Goal: Navigation & Orientation: Find specific page/section

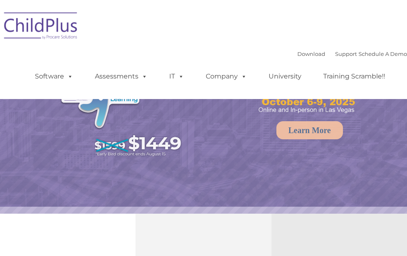
select select "MEDIUM"
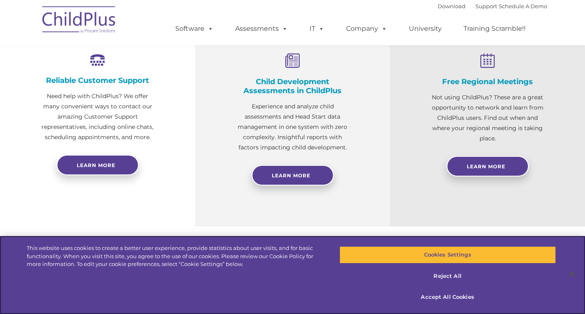
scroll to position [318, 0]
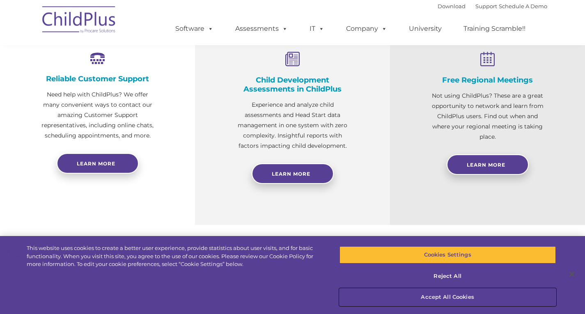
click at [406, 255] on button "Accept All Cookies" at bounding box center [447, 297] width 216 height 17
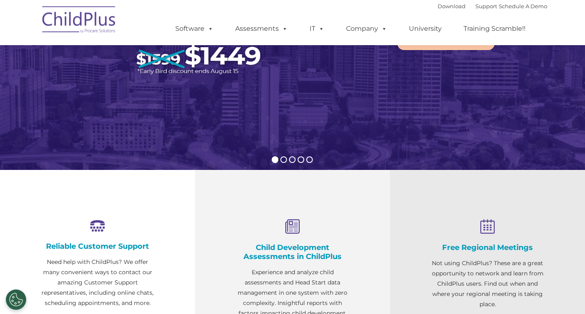
scroll to position [30, 0]
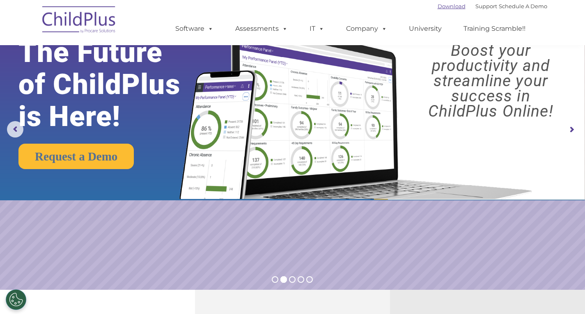
click at [406, 8] on link "Download" at bounding box center [452, 6] width 28 height 7
click at [406, 6] on link "Support" at bounding box center [486, 6] width 22 height 7
click at [406, 5] on link "Support" at bounding box center [486, 6] width 22 height 7
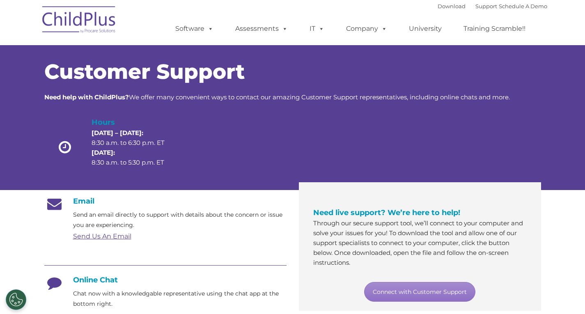
click at [195, 20] on ul "Software ChildPlus: The original and most widely-used Head Start data managemen…" at bounding box center [353, 28] width 388 height 33
click at [192, 27] on link "Software" at bounding box center [194, 29] width 55 height 16
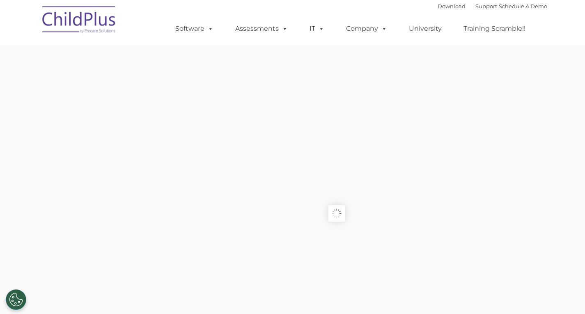
click at [257, 32] on link "Assessments" at bounding box center [261, 29] width 69 height 16
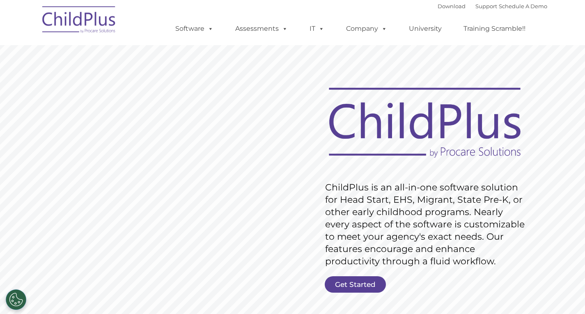
click at [520, 2] on div "Download Support | Schedule A Demo " at bounding box center [493, 6] width 110 height 12
